Goal: Task Accomplishment & Management: Use online tool/utility

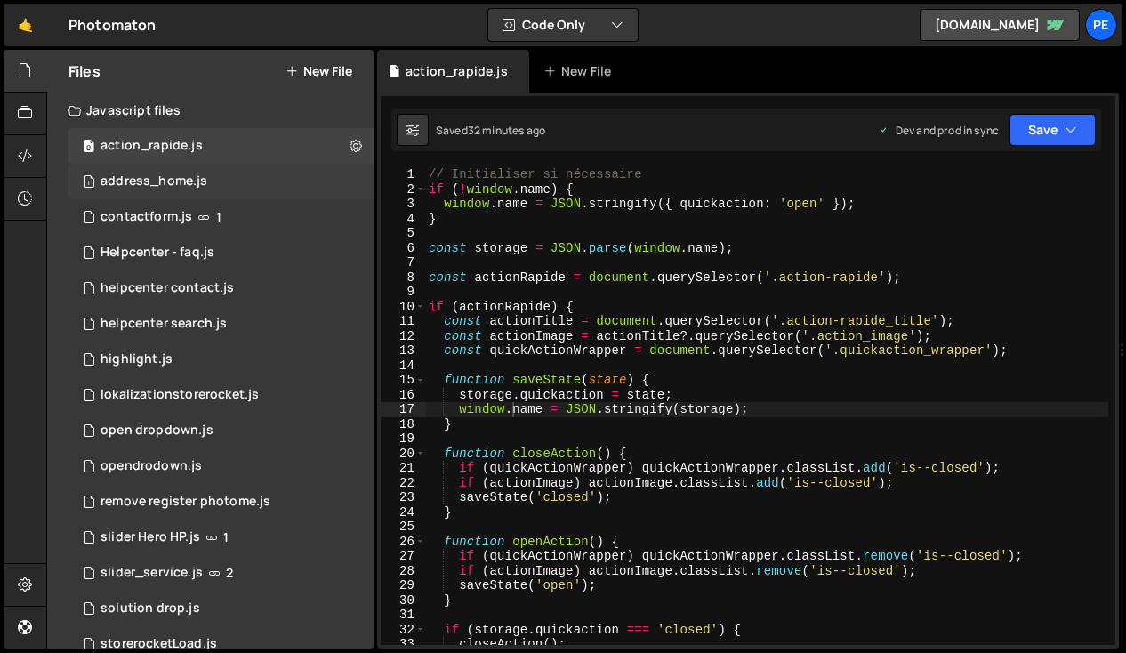
click at [135, 180] on div "address_home.js" at bounding box center [153, 181] width 107 height 16
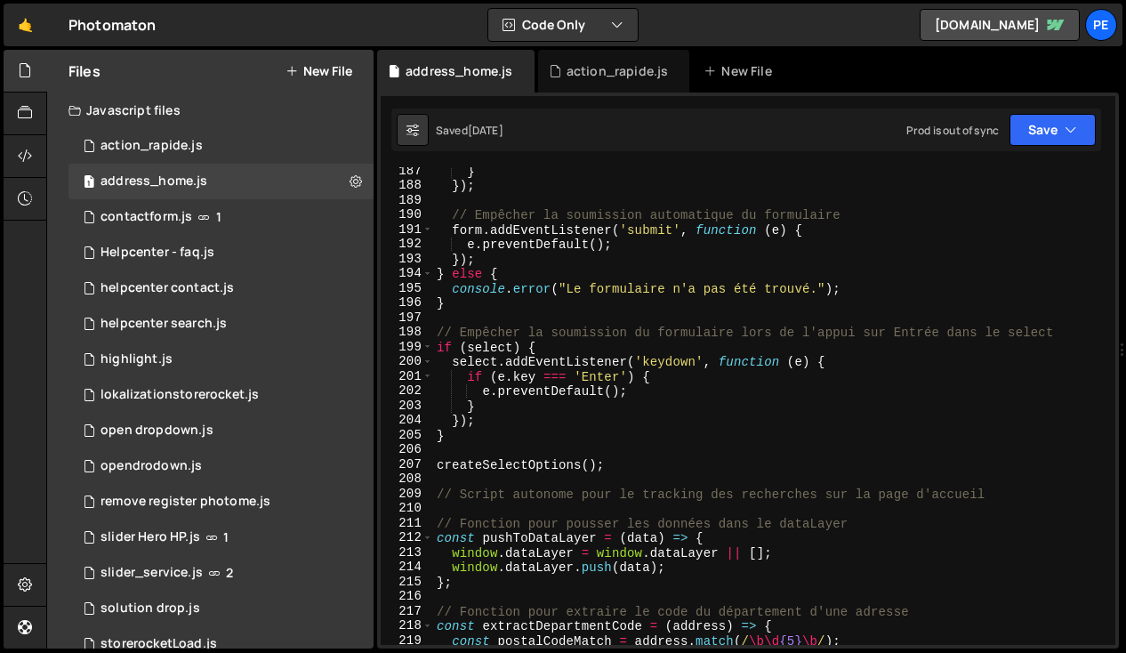
scroll to position [2776, 0]
type textarea "});"
click at [526, 423] on div "} }) ; // Empêcher la soumission automatique du formulaire form . addEventListe…" at bounding box center [770, 417] width 675 height 507
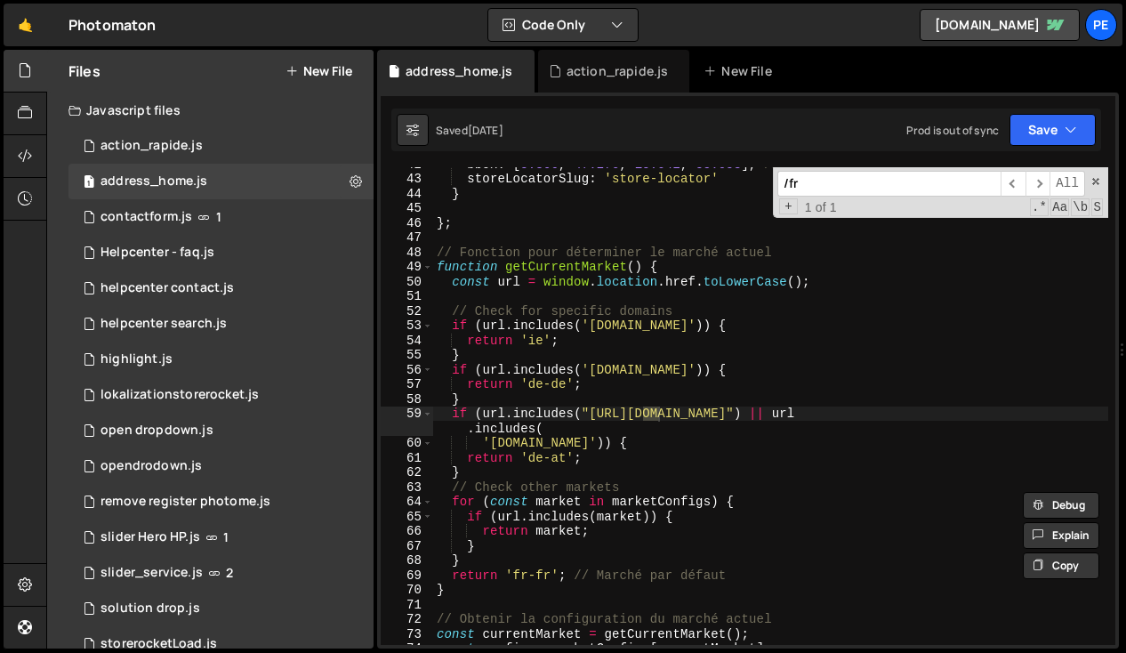
scroll to position [612, 0]
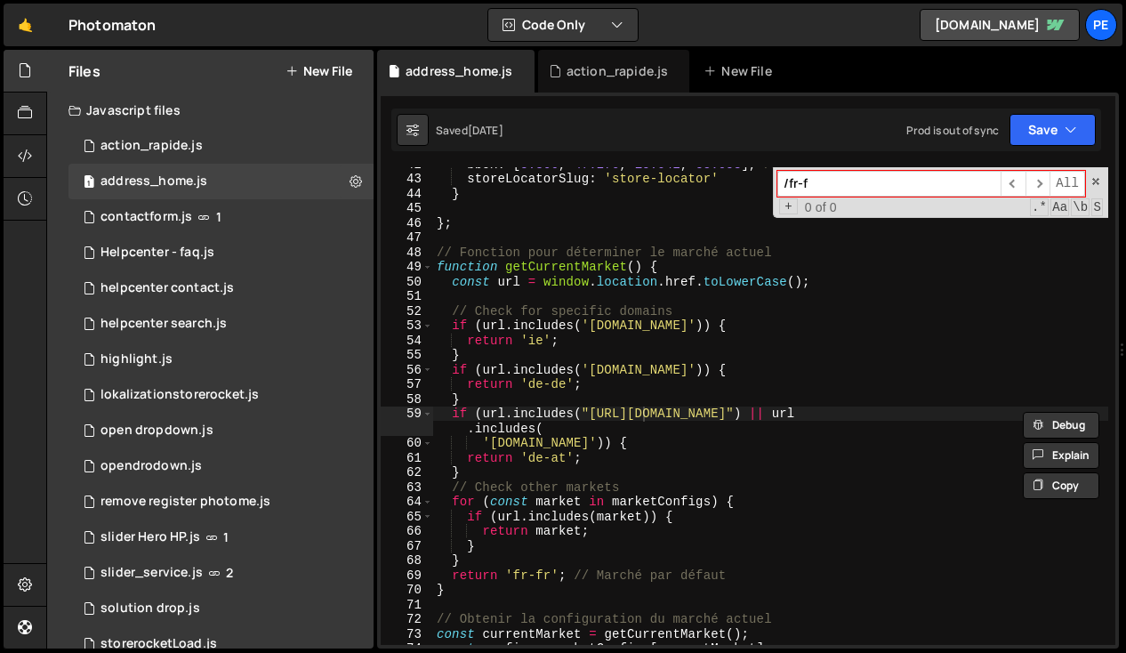
type input "/fr-fr"
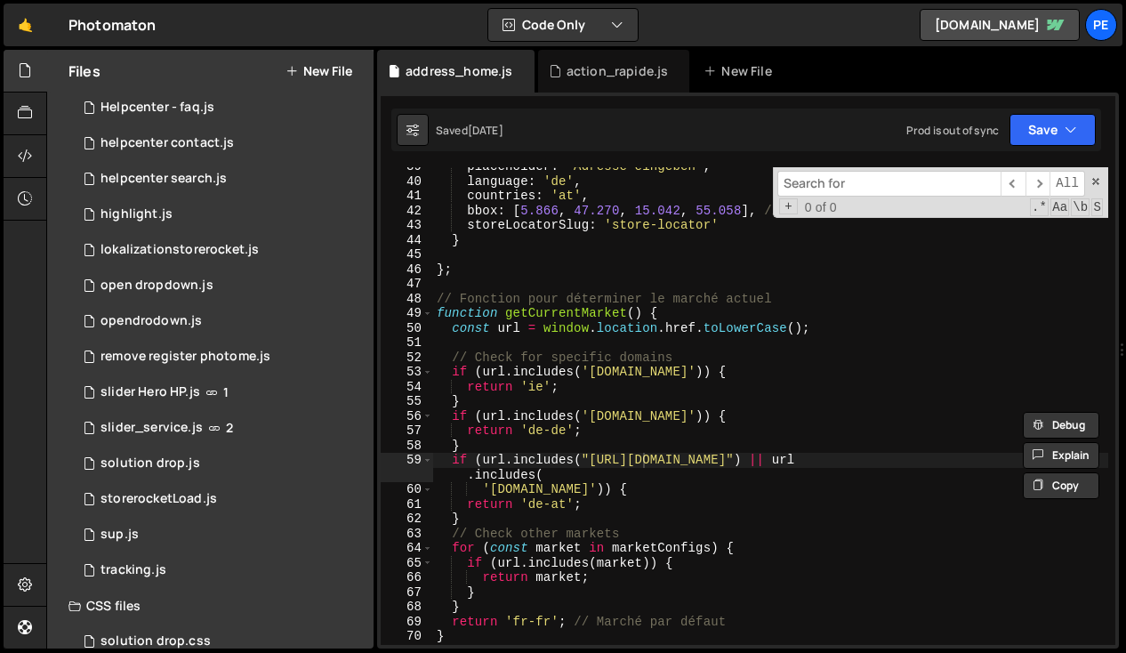
scroll to position [565, 0]
click at [618, 284] on div "placeholder : 'Adresse eingeben' , language : 'de' , countries : 'at' , bbox : …" at bounding box center [770, 412] width 675 height 507
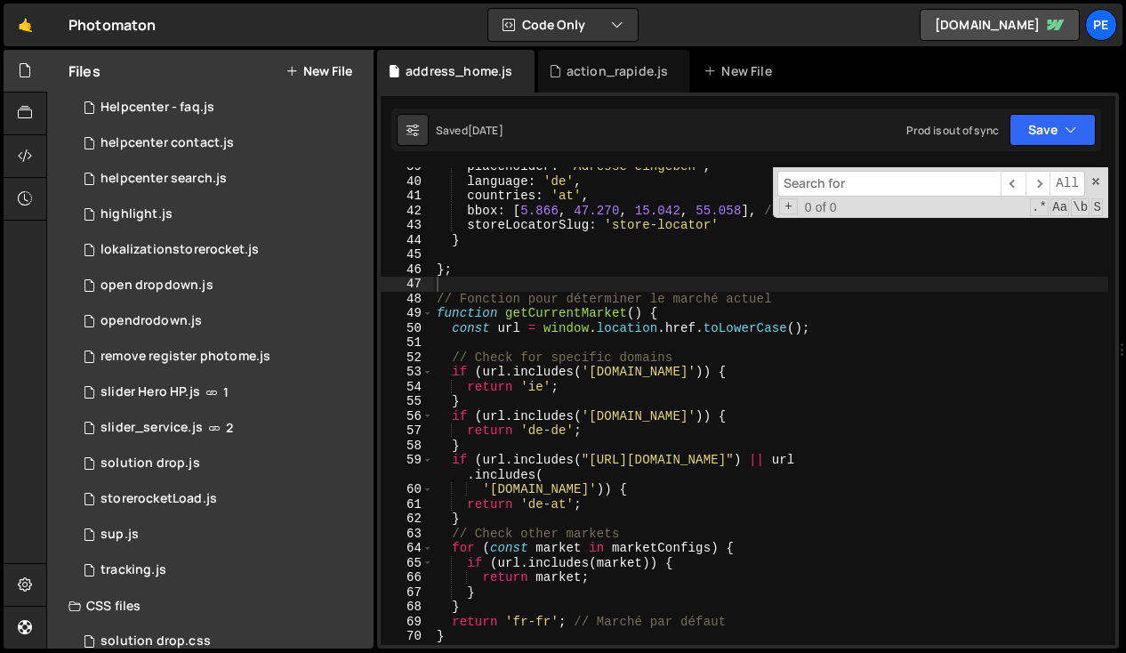
paste input "trouver-un-photomaton"
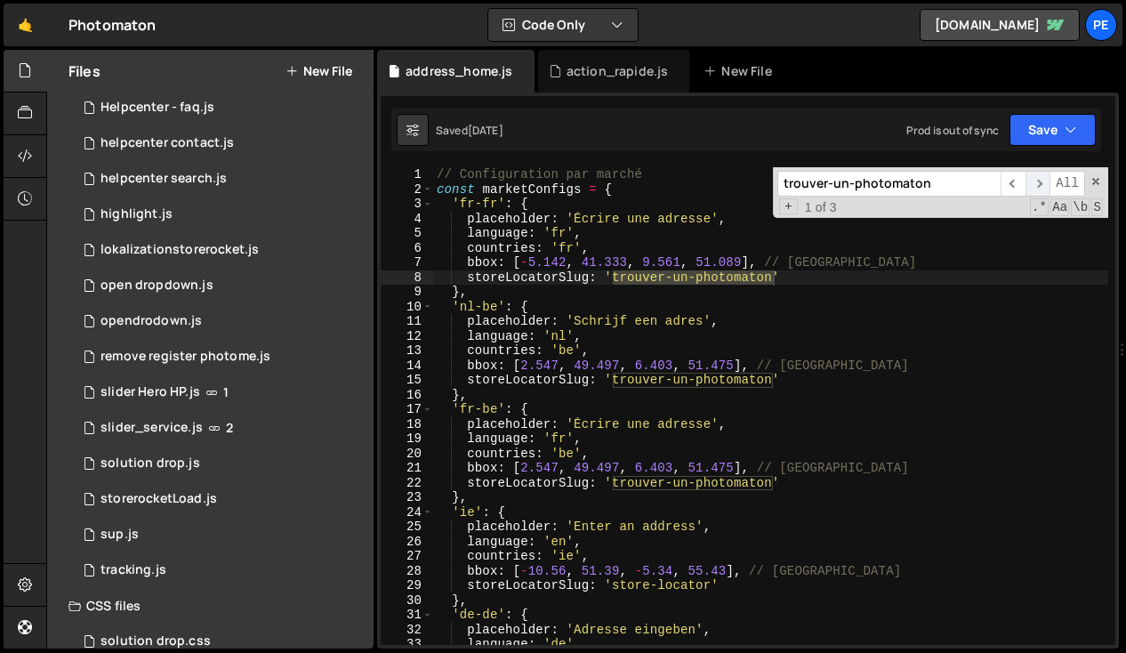
type input "trouver-un-photomaton"
click at [1029, 181] on span "​" at bounding box center [1037, 184] width 25 height 26
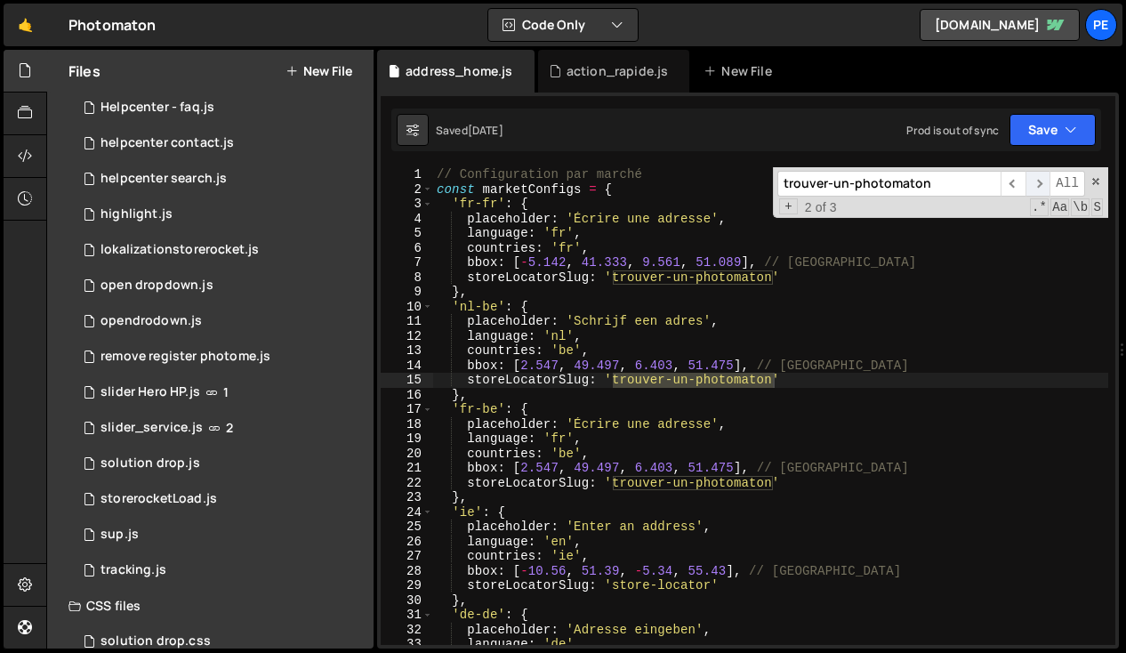
click at [1032, 181] on span "​" at bounding box center [1037, 184] width 25 height 26
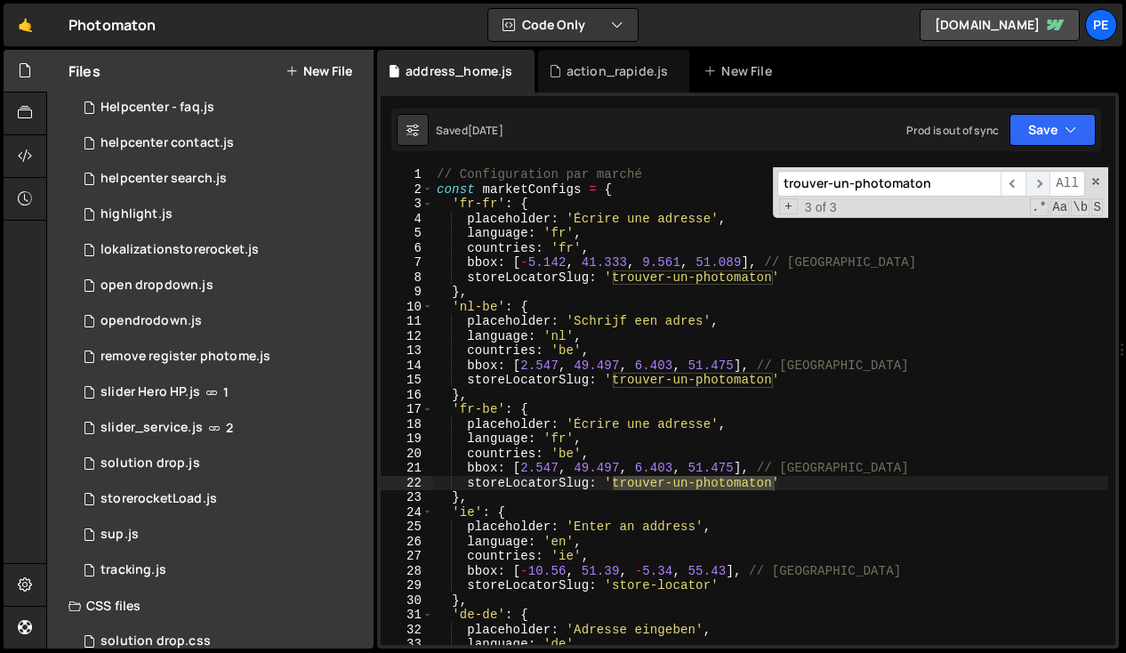
click at [1032, 181] on span "​" at bounding box center [1037, 184] width 25 height 26
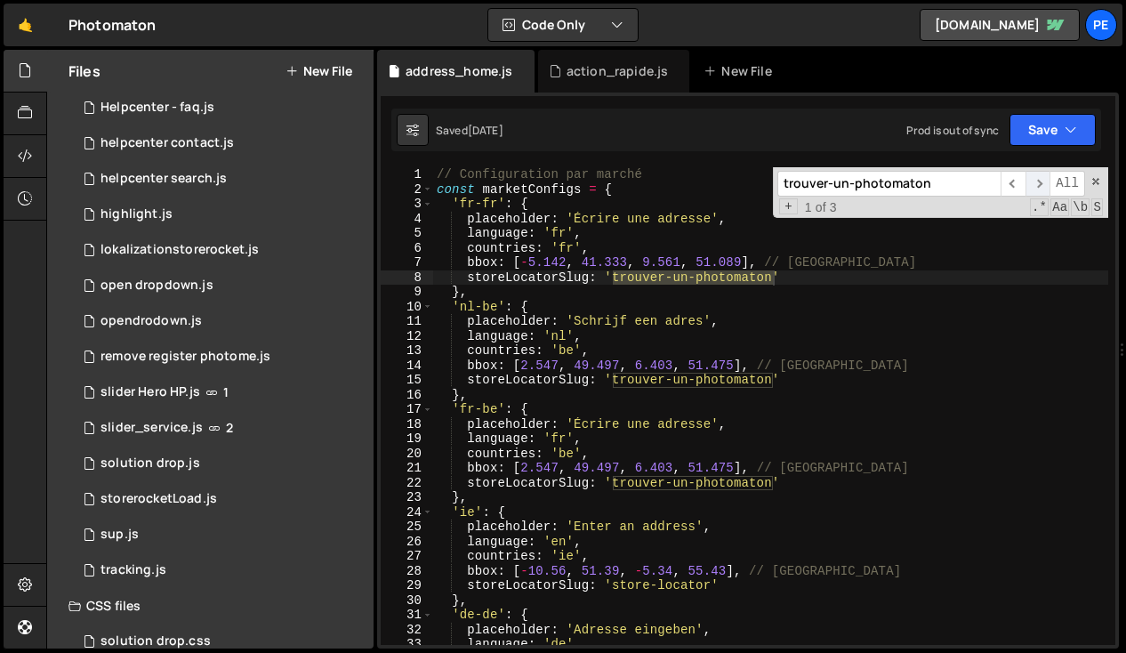
click at [1032, 181] on span "​" at bounding box center [1037, 184] width 25 height 26
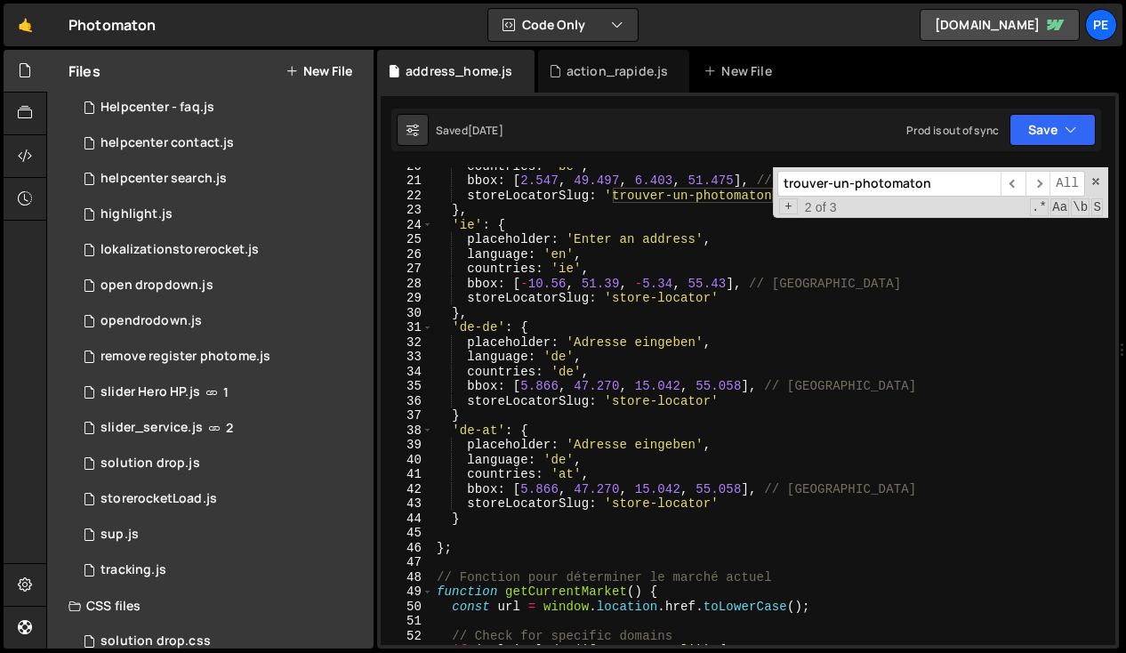
scroll to position [292, 0]
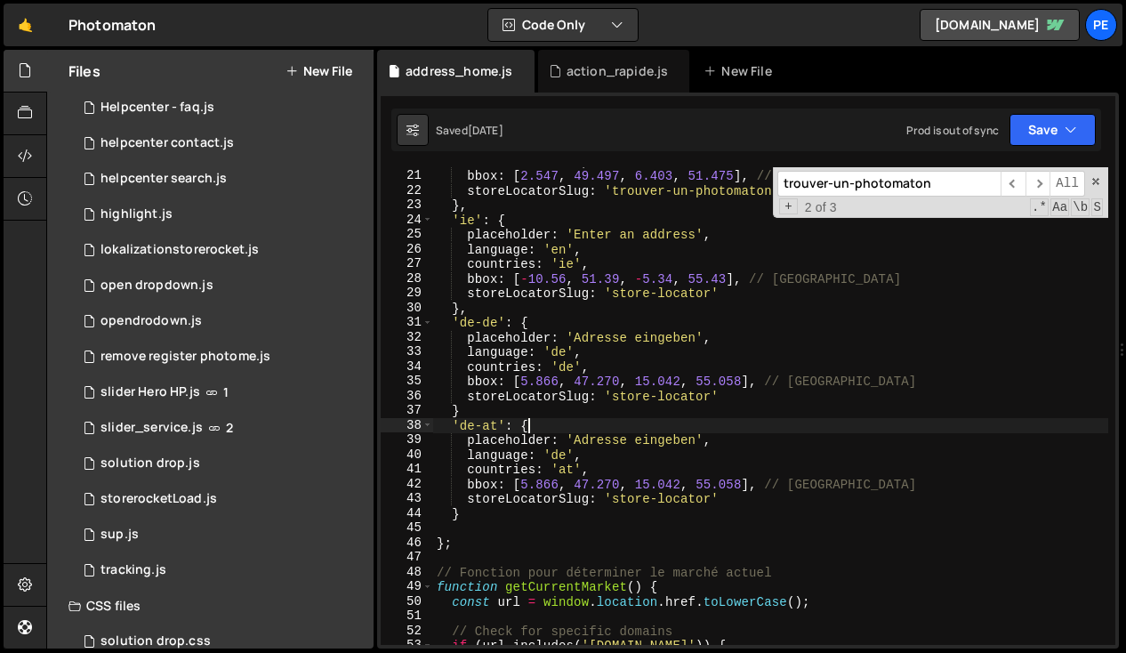
click at [621, 430] on div "countries : 'be' , bbox : [ 2.547 , 49.497 , 6.403 , 51.475 ] , // Belgique sto…" at bounding box center [770, 407] width 675 height 507
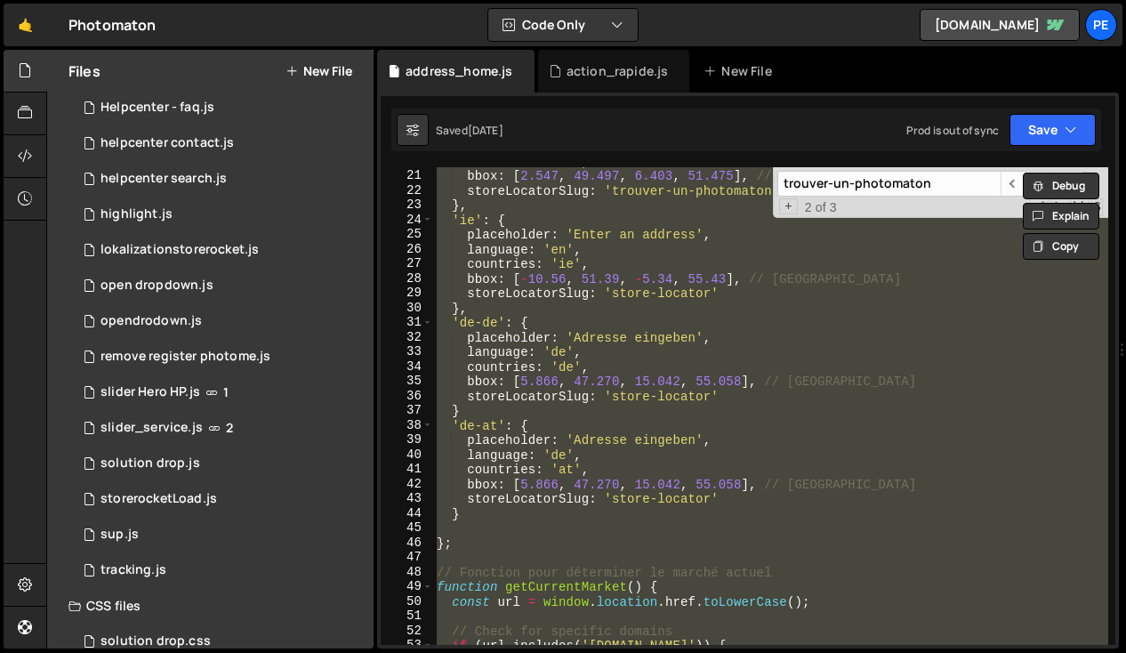
click at [573, 412] on div "countries : 'be' , bbox : [ 2.547 , 49.497 , 6.403 , 51.475 ] , // Belgique sto…" at bounding box center [770, 405] width 675 height 477
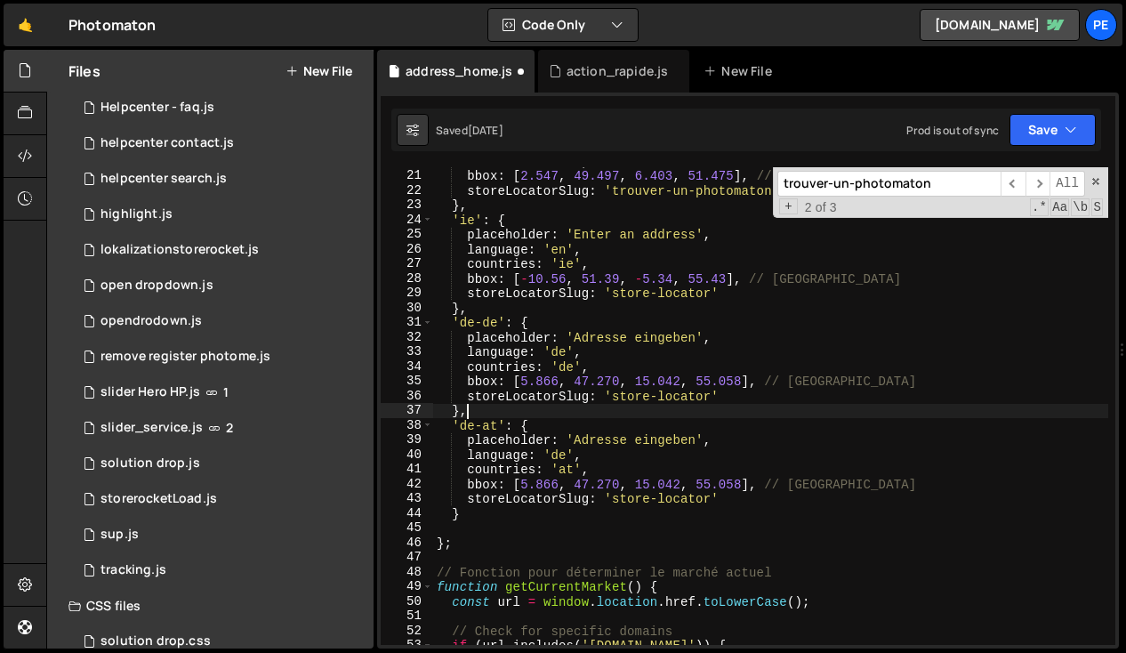
scroll to position [0, 1]
click at [530, 430] on div "countries : 'be' , bbox : [ 2.547 , 49.497 , 6.403 , 51.475 ] , // Belgique sto…" at bounding box center [770, 407] width 675 height 507
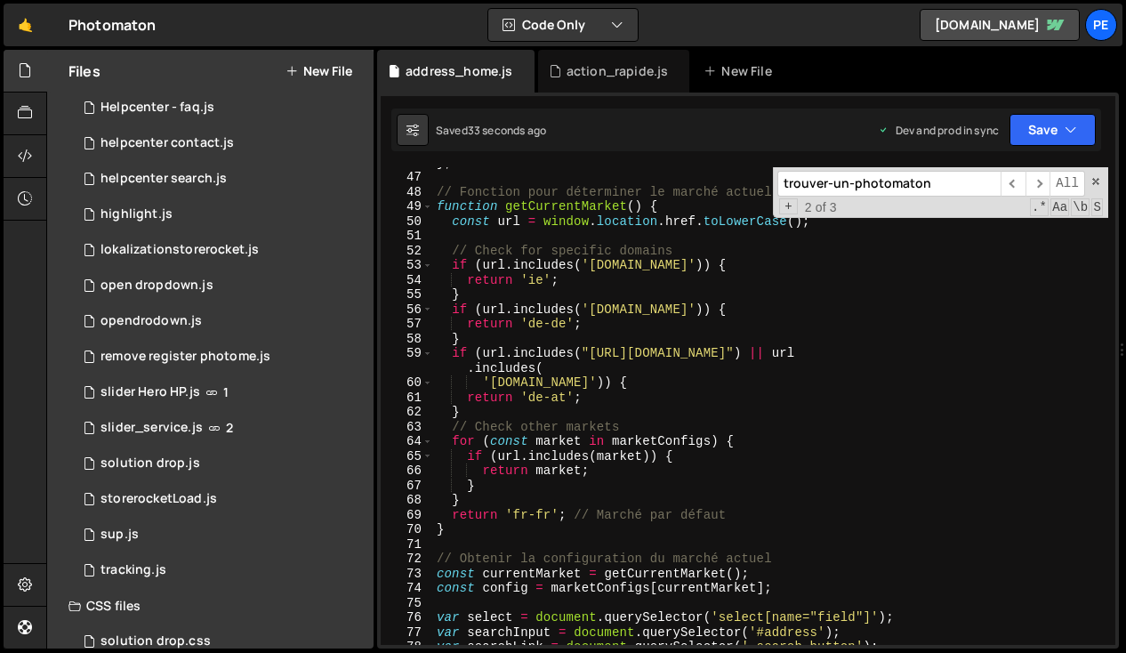
scroll to position [672, 0]
click at [575, 493] on div "} ; // Fonction pour déterminer le marché actuel function getCurrentMarket ( ) …" at bounding box center [770, 408] width 675 height 507
type textarea "}"
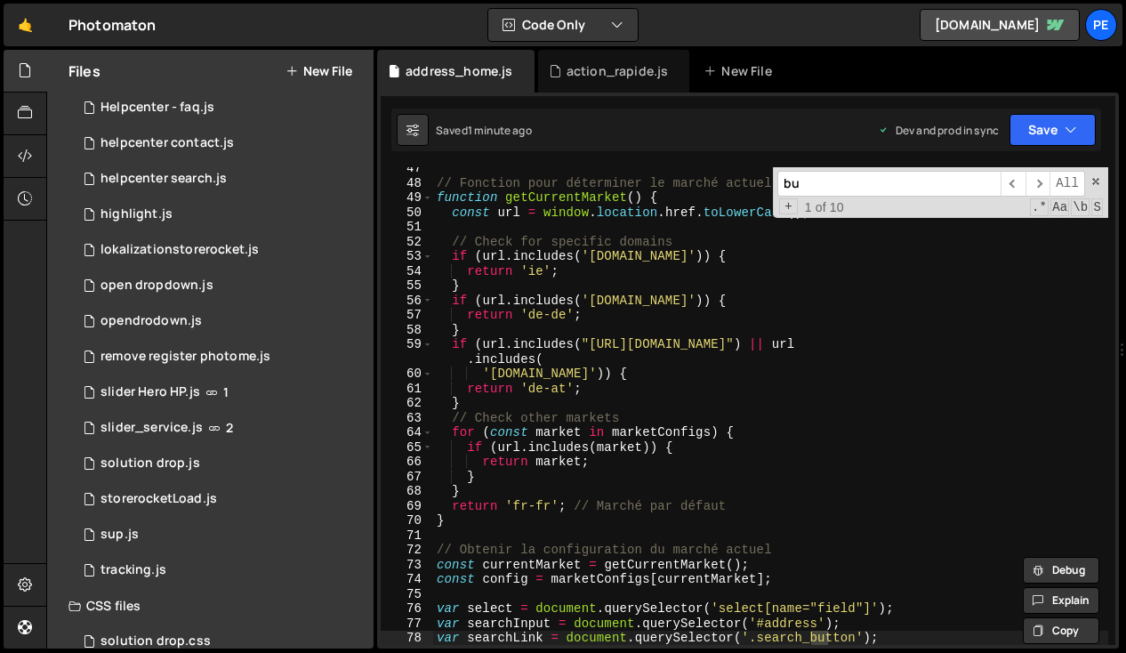
scroll to position [1726, 0]
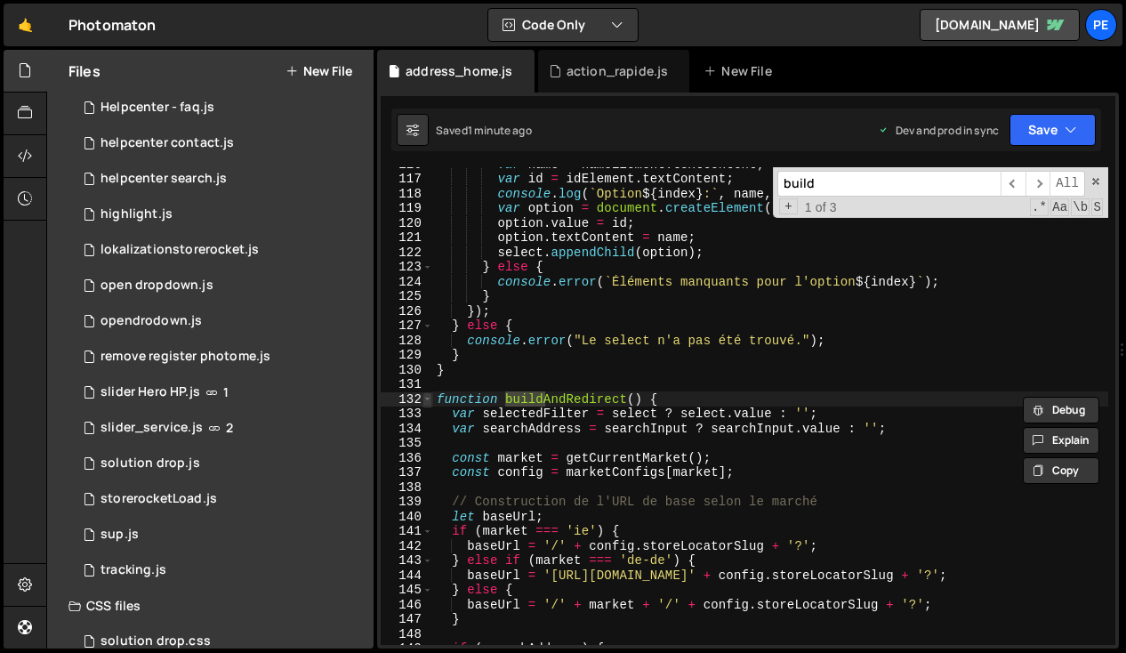
type input "build"
click at [427, 398] on span at bounding box center [427, 399] width 10 height 15
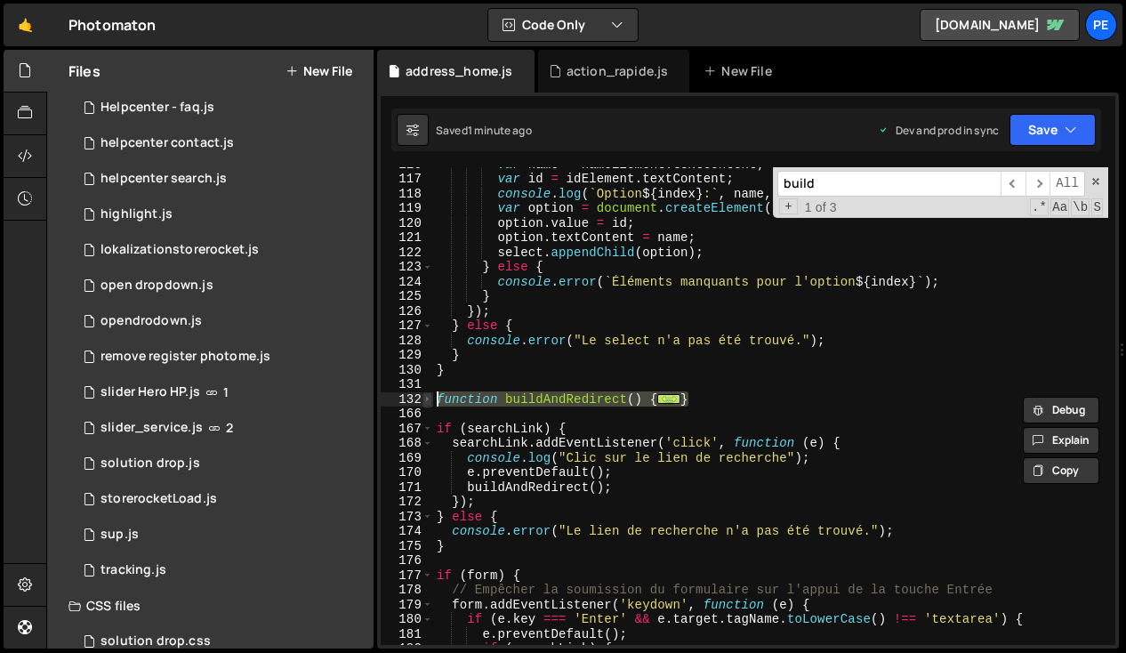
drag, startPoint x: 700, startPoint y: 392, endPoint x: 429, endPoint y: 397, distance: 271.2
click at [429, 397] on div "function buildAndRedirect() { 116 117 118 119 120 121 122 123 124 125 126 127 1…" at bounding box center [748, 405] width 734 height 477
type textarea "function buildAndRedirect() { var selectedFilter = select ? select.value : '';"
paste textarea
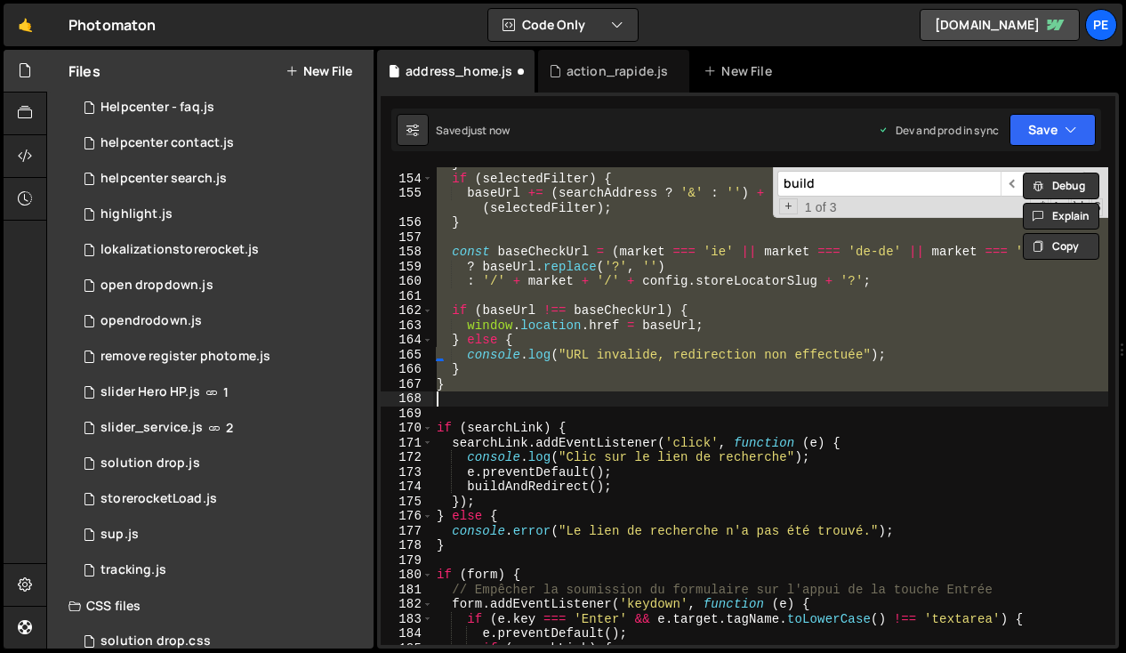
scroll to position [4096, 0]
type textarea "setTimeout(initHomeSearchTracking, 1000);"
